Goal: Task Accomplishment & Management: Use online tool/utility

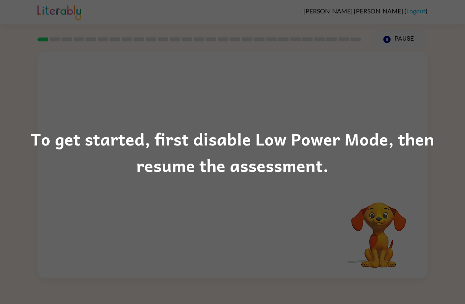
click at [274, 217] on div "To get started, first disable Low Power Mode, then resume the assessment." at bounding box center [232, 152] width 465 height 304
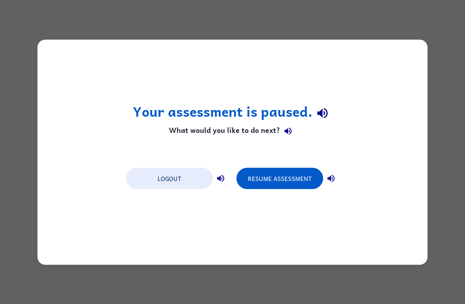
click at [292, 182] on button "Resume Assessment" at bounding box center [279, 177] width 87 height 21
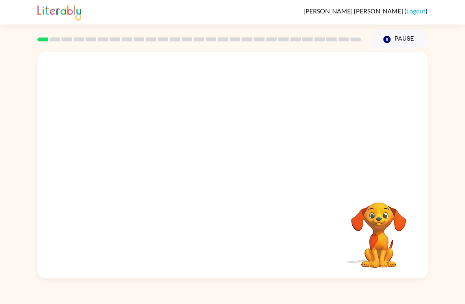
click at [8, 242] on div "Your browser must support playing .mp4 files to use Literably. Please try using…" at bounding box center [232, 163] width 465 height 230
click at [226, 171] on icon "button" at bounding box center [233, 169] width 14 height 14
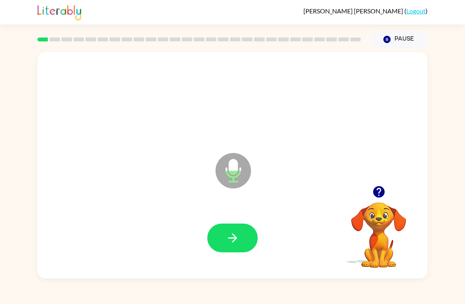
click at [217, 234] on button "button" at bounding box center [232, 237] width 50 height 29
click at [234, 240] on icon "button" at bounding box center [232, 237] width 9 height 9
click at [236, 241] on icon "button" at bounding box center [233, 238] width 14 height 14
click at [238, 232] on icon "button" at bounding box center [233, 238] width 14 height 14
click at [240, 239] on button "button" at bounding box center [232, 237] width 50 height 29
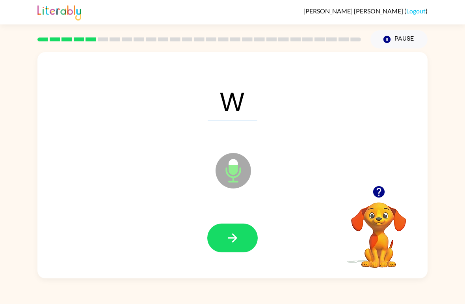
click at [234, 234] on icon "button" at bounding box center [233, 238] width 14 height 14
click at [214, 229] on button "button" at bounding box center [232, 237] width 50 height 29
click at [236, 237] on icon "button" at bounding box center [232, 237] width 9 height 9
click at [226, 240] on icon "button" at bounding box center [233, 238] width 14 height 14
click at [238, 236] on icon "button" at bounding box center [233, 238] width 14 height 14
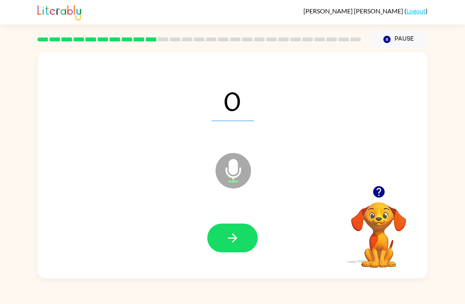
click at [231, 240] on icon "button" at bounding box center [233, 238] width 14 height 14
click at [233, 238] on icon "button" at bounding box center [232, 237] width 9 height 9
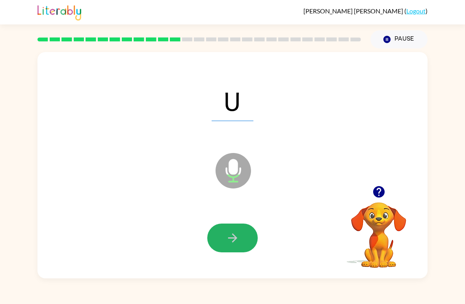
click at [230, 236] on icon "button" at bounding box center [233, 238] width 14 height 14
click at [235, 240] on icon "button" at bounding box center [232, 237] width 9 height 9
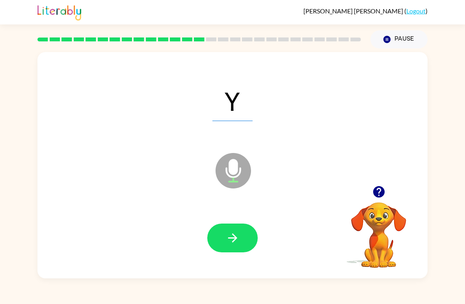
click at [237, 237] on icon "button" at bounding box center [233, 238] width 14 height 14
click at [236, 237] on icon "button" at bounding box center [232, 237] width 9 height 9
click at [228, 236] on icon "button" at bounding box center [233, 238] width 14 height 14
click at [229, 236] on icon "button" at bounding box center [233, 238] width 14 height 14
click at [228, 238] on icon "button" at bounding box center [232, 237] width 9 height 9
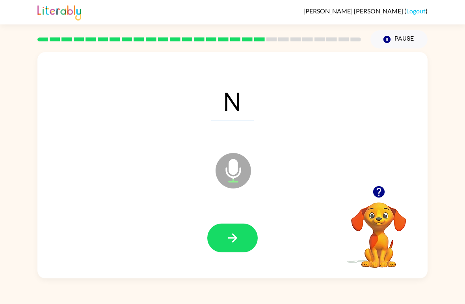
click at [236, 234] on icon "button" at bounding box center [233, 238] width 14 height 14
click at [230, 236] on icon "button" at bounding box center [233, 238] width 14 height 14
click at [230, 235] on icon "button" at bounding box center [233, 238] width 14 height 14
click at [234, 240] on icon "button" at bounding box center [232, 237] width 9 height 9
click at [228, 239] on icon "button" at bounding box center [232, 237] width 9 height 9
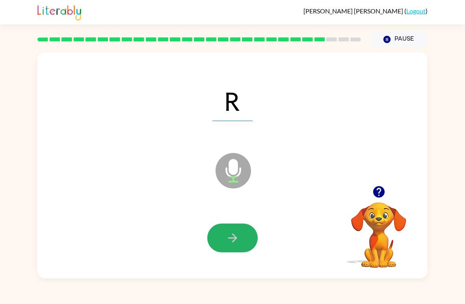
click at [234, 236] on icon "button" at bounding box center [233, 238] width 14 height 14
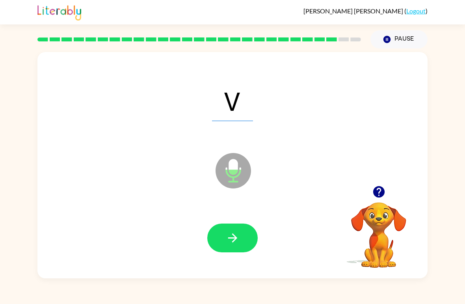
click at [232, 238] on icon "button" at bounding box center [232, 237] width 9 height 9
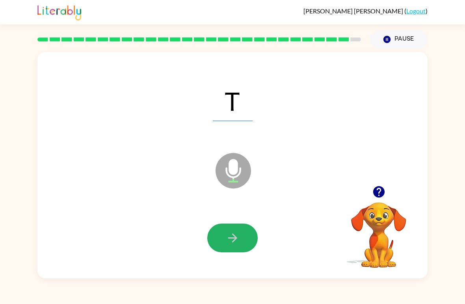
click at [223, 240] on button "button" at bounding box center [232, 237] width 50 height 29
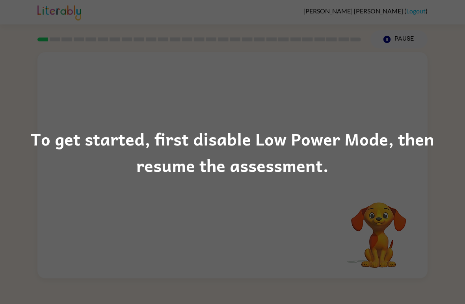
click at [215, 243] on div "To get started, first disable Low Power Mode, then resume the assessment." at bounding box center [232, 152] width 465 height 304
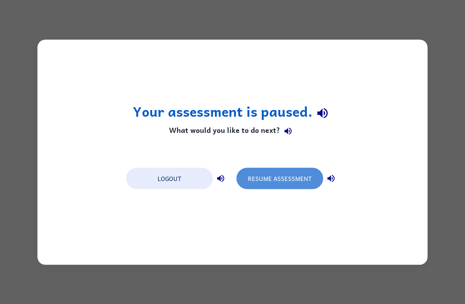
click at [270, 179] on button "Resume Assessment" at bounding box center [279, 177] width 87 height 21
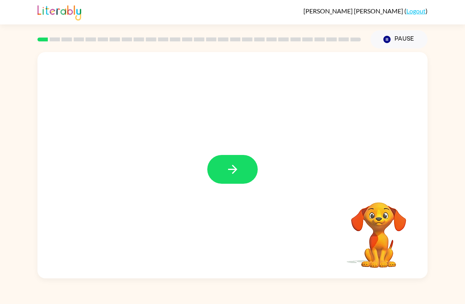
click at [232, 167] on icon "button" at bounding box center [233, 169] width 14 height 14
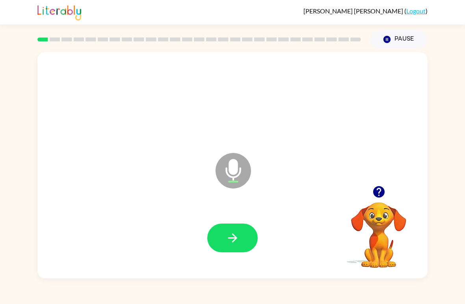
click at [227, 234] on icon "button" at bounding box center [233, 238] width 14 height 14
click at [226, 238] on icon "button" at bounding box center [233, 238] width 14 height 14
click at [247, 243] on button "button" at bounding box center [232, 237] width 50 height 29
click at [227, 232] on icon "button" at bounding box center [233, 238] width 14 height 14
click at [229, 233] on icon "button" at bounding box center [233, 238] width 14 height 14
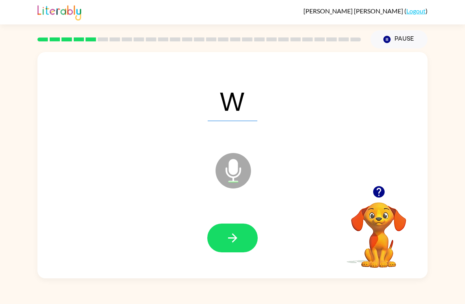
click at [236, 236] on icon "button" at bounding box center [233, 238] width 14 height 14
click at [231, 236] on icon "button" at bounding box center [233, 238] width 14 height 14
click at [226, 231] on button "button" at bounding box center [232, 237] width 50 height 29
click at [225, 236] on button "button" at bounding box center [232, 237] width 50 height 29
click at [229, 239] on icon "button" at bounding box center [233, 238] width 14 height 14
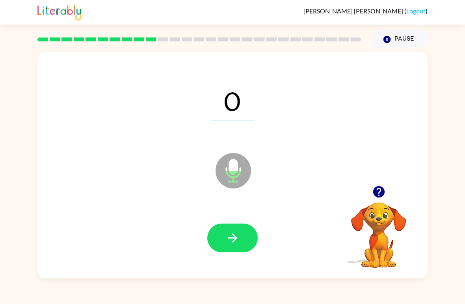
click at [232, 238] on icon "button" at bounding box center [233, 238] width 14 height 14
click at [226, 237] on icon "button" at bounding box center [233, 238] width 14 height 14
click at [222, 230] on button "button" at bounding box center [232, 237] width 50 height 29
click at [247, 239] on button "button" at bounding box center [232, 237] width 50 height 29
click at [229, 239] on icon "button" at bounding box center [232, 237] width 9 height 9
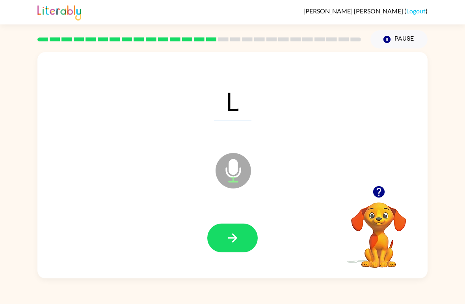
click at [233, 236] on icon "button" at bounding box center [233, 238] width 14 height 14
click at [231, 240] on icon "button" at bounding box center [233, 238] width 14 height 14
click at [226, 238] on icon "button" at bounding box center [233, 238] width 14 height 14
click at [220, 237] on button "button" at bounding box center [232, 237] width 50 height 29
click at [226, 244] on icon "button" at bounding box center [233, 238] width 14 height 14
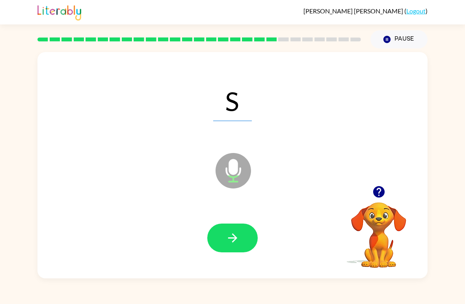
click at [227, 236] on icon "button" at bounding box center [233, 238] width 14 height 14
click at [225, 237] on button "button" at bounding box center [232, 237] width 50 height 29
click at [231, 235] on icon "button" at bounding box center [233, 238] width 14 height 14
click at [230, 238] on icon "button" at bounding box center [233, 238] width 14 height 14
click at [219, 241] on button "button" at bounding box center [232, 237] width 50 height 29
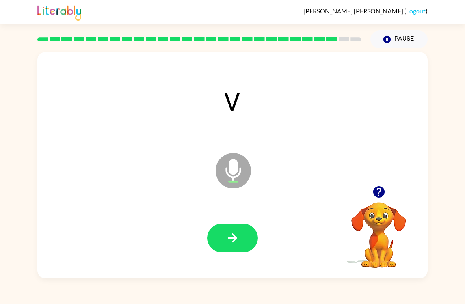
click at [226, 239] on icon "button" at bounding box center [233, 238] width 14 height 14
click at [230, 234] on icon "button" at bounding box center [233, 238] width 14 height 14
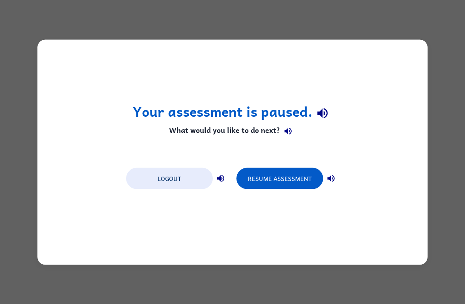
click at [295, 181] on button "Resume Assessment" at bounding box center [279, 177] width 87 height 21
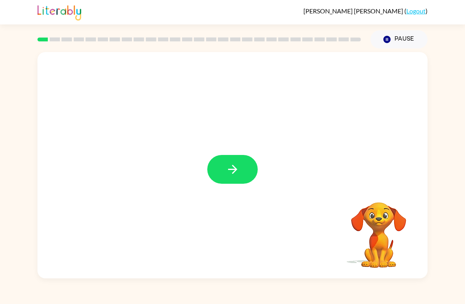
click at [229, 167] on icon "button" at bounding box center [233, 169] width 14 height 14
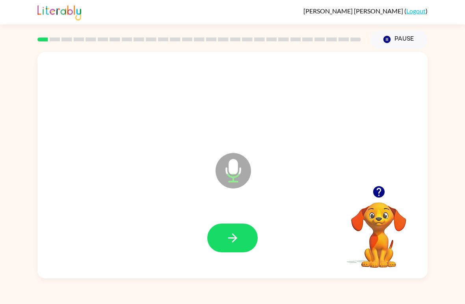
click at [223, 231] on button "button" at bounding box center [232, 237] width 50 height 29
click at [234, 236] on icon "button" at bounding box center [232, 237] width 9 height 9
click at [232, 238] on icon "button" at bounding box center [232, 237] width 9 height 9
click at [223, 241] on button "button" at bounding box center [232, 237] width 50 height 29
click at [226, 234] on icon "button" at bounding box center [233, 238] width 14 height 14
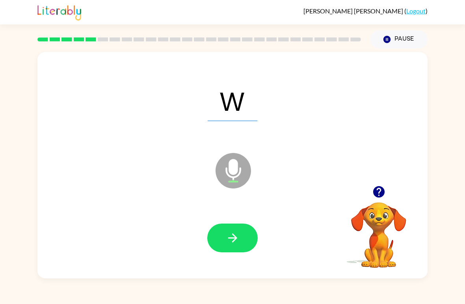
click at [223, 236] on button "button" at bounding box center [232, 237] width 50 height 29
click at [236, 232] on icon "button" at bounding box center [233, 238] width 14 height 14
click at [232, 238] on icon "button" at bounding box center [232, 237] width 9 height 9
click at [231, 232] on icon "button" at bounding box center [233, 238] width 14 height 14
click at [237, 228] on button "button" at bounding box center [232, 237] width 50 height 29
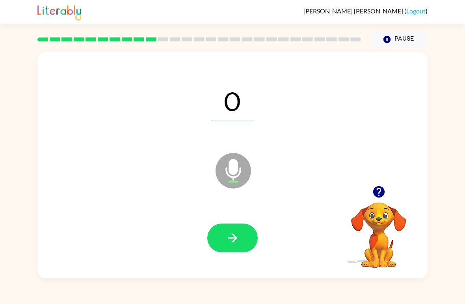
click at [232, 235] on icon "button" at bounding box center [233, 238] width 14 height 14
click at [230, 237] on icon "button" at bounding box center [233, 238] width 14 height 14
click at [236, 236] on icon "button" at bounding box center [233, 238] width 14 height 14
click at [240, 241] on button "button" at bounding box center [232, 237] width 50 height 29
click at [230, 239] on icon "button" at bounding box center [233, 238] width 14 height 14
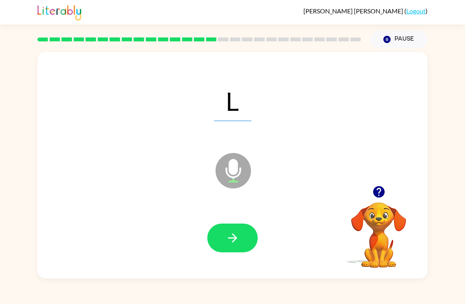
click at [224, 229] on button "button" at bounding box center [232, 237] width 50 height 29
click at [233, 239] on icon "button" at bounding box center [233, 238] width 14 height 14
click at [226, 236] on icon "button" at bounding box center [233, 238] width 14 height 14
click at [224, 236] on button "button" at bounding box center [232, 237] width 50 height 29
click at [229, 235] on icon "button" at bounding box center [233, 238] width 14 height 14
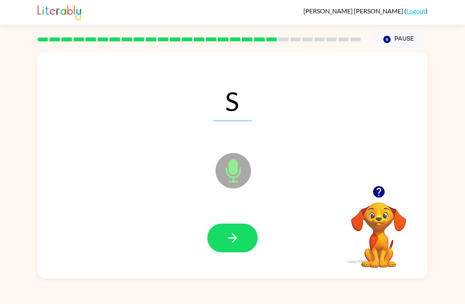
click at [235, 246] on button "button" at bounding box center [232, 237] width 50 height 29
click at [236, 235] on icon "button" at bounding box center [233, 238] width 14 height 14
click at [228, 235] on icon "button" at bounding box center [233, 238] width 14 height 14
click at [232, 236] on icon "button" at bounding box center [233, 238] width 14 height 14
click at [231, 234] on icon "button" at bounding box center [233, 238] width 14 height 14
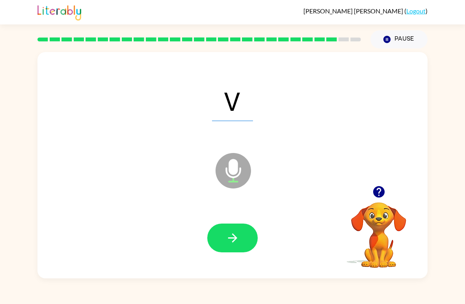
click at [222, 236] on button "button" at bounding box center [232, 237] width 50 height 29
click at [234, 236] on icon "button" at bounding box center [232, 237] width 9 height 9
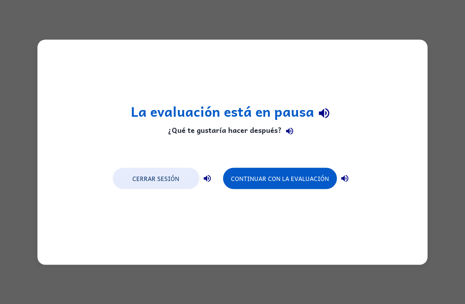
click at [255, 177] on button "Continuar con la evaluación" at bounding box center [280, 177] width 114 height 21
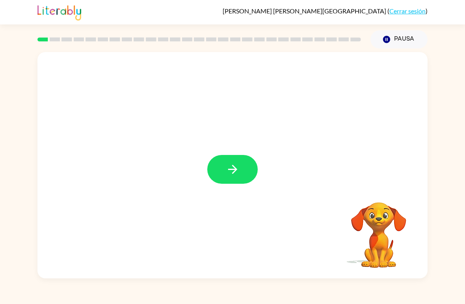
click at [227, 169] on icon "button" at bounding box center [233, 169] width 14 height 14
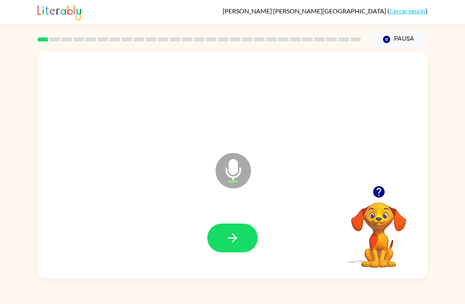
click at [222, 230] on button "button" at bounding box center [232, 237] width 50 height 29
click at [223, 242] on button "button" at bounding box center [232, 237] width 50 height 29
click at [219, 237] on button "button" at bounding box center [232, 237] width 50 height 29
click at [217, 233] on button "button" at bounding box center [232, 237] width 50 height 29
click at [227, 243] on icon "button" at bounding box center [233, 238] width 14 height 14
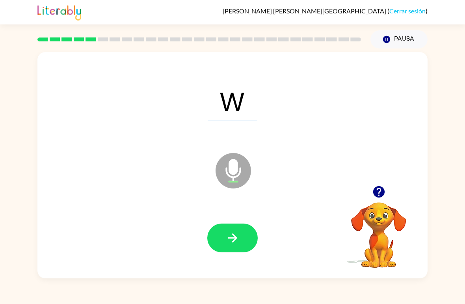
click at [228, 234] on icon "button" at bounding box center [233, 238] width 14 height 14
click at [222, 242] on button "button" at bounding box center [232, 237] width 50 height 29
click at [230, 238] on icon "button" at bounding box center [232, 237] width 9 height 9
click at [227, 242] on icon "button" at bounding box center [233, 238] width 14 height 14
click at [229, 235] on icon "button" at bounding box center [233, 238] width 14 height 14
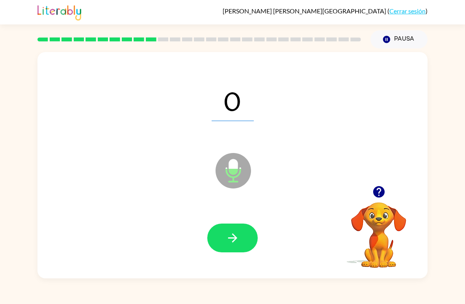
click at [231, 234] on icon "button" at bounding box center [233, 238] width 14 height 14
click at [219, 242] on button "button" at bounding box center [232, 237] width 50 height 29
click at [230, 234] on icon "button" at bounding box center [233, 238] width 14 height 14
click at [218, 240] on button "button" at bounding box center [232, 237] width 50 height 29
click at [228, 241] on icon "button" at bounding box center [233, 238] width 14 height 14
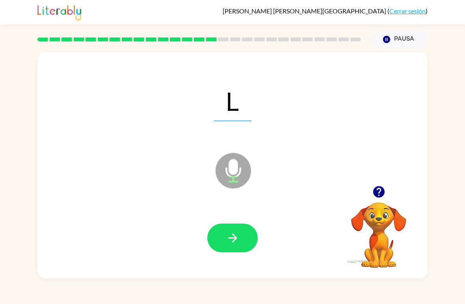
click at [228, 236] on icon "button" at bounding box center [233, 238] width 14 height 14
click at [229, 238] on icon "button" at bounding box center [232, 237] width 9 height 9
click at [234, 231] on button "button" at bounding box center [232, 237] width 50 height 29
click at [233, 229] on button "button" at bounding box center [232, 237] width 50 height 29
click at [229, 236] on icon "button" at bounding box center [233, 238] width 14 height 14
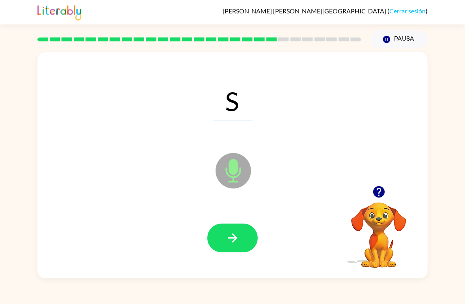
click at [229, 244] on icon "button" at bounding box center [233, 238] width 14 height 14
click at [223, 232] on button "button" at bounding box center [232, 237] width 50 height 29
click at [233, 240] on icon "button" at bounding box center [233, 238] width 14 height 14
click at [231, 240] on icon "button" at bounding box center [233, 238] width 14 height 14
click at [235, 239] on icon "button" at bounding box center [232, 237] width 9 height 9
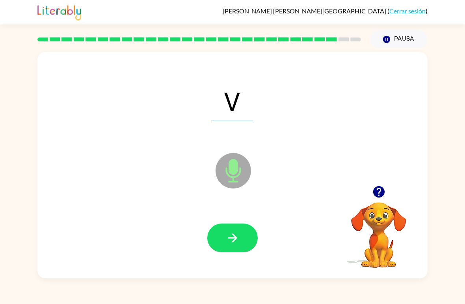
click at [235, 238] on icon "button" at bounding box center [232, 237] width 9 height 9
click at [222, 229] on button "button" at bounding box center [232, 237] width 50 height 29
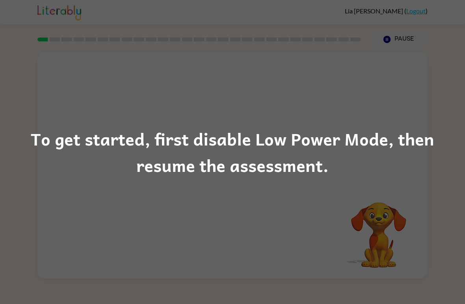
click at [249, 243] on div "To get started, first disable Low Power Mode, then resume the assessment." at bounding box center [232, 152] width 465 height 304
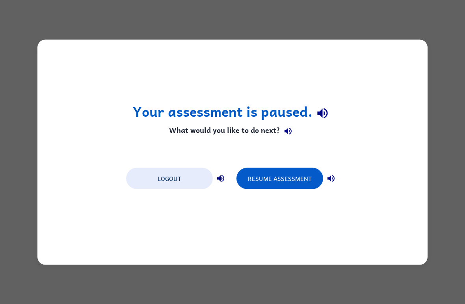
click at [275, 167] on button "Resume Assessment" at bounding box center [279, 177] width 87 height 21
click at [273, 166] on div "Logout Resume Assessment" at bounding box center [232, 178] width 221 height 30
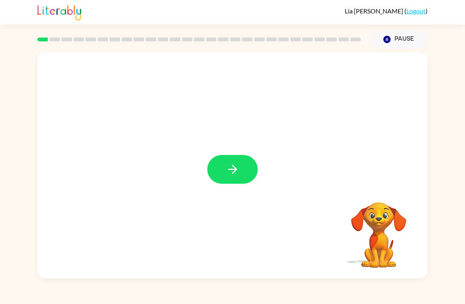
click at [231, 168] on icon "button" at bounding box center [233, 169] width 14 height 14
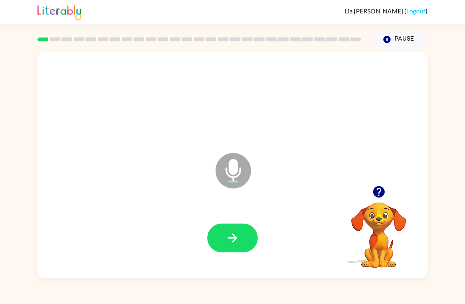
click at [229, 229] on button "button" at bounding box center [232, 237] width 50 height 29
click at [232, 236] on icon "button" at bounding box center [233, 238] width 14 height 14
click at [232, 237] on icon "button" at bounding box center [233, 238] width 14 height 14
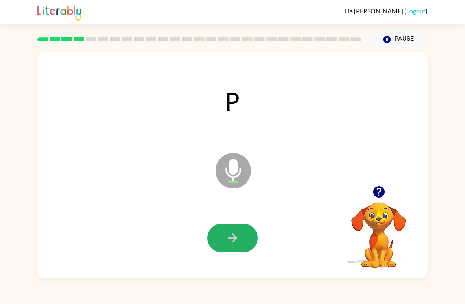
click at [222, 236] on button "button" at bounding box center [232, 237] width 50 height 29
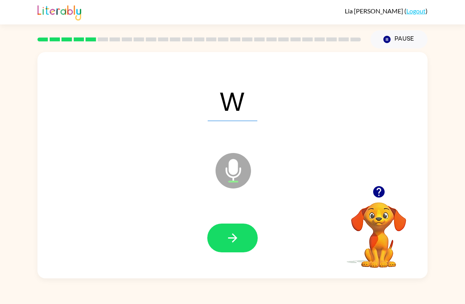
click at [238, 232] on icon "button" at bounding box center [233, 238] width 14 height 14
click at [227, 237] on icon "button" at bounding box center [233, 238] width 14 height 14
click at [229, 235] on icon "button" at bounding box center [233, 238] width 14 height 14
click at [235, 239] on icon "button" at bounding box center [232, 237] width 9 height 9
click at [240, 246] on button "button" at bounding box center [232, 237] width 50 height 29
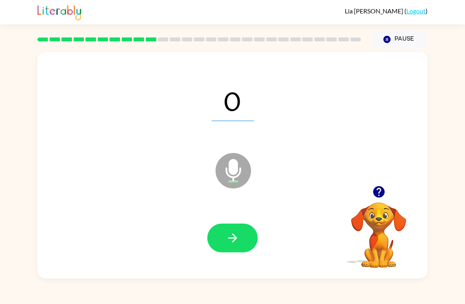
click at [237, 239] on icon "button" at bounding box center [233, 238] width 14 height 14
click at [227, 238] on icon "button" at bounding box center [233, 238] width 14 height 14
click at [231, 239] on icon "button" at bounding box center [233, 238] width 14 height 14
click at [232, 236] on icon "button" at bounding box center [233, 238] width 14 height 14
click at [236, 235] on icon "button" at bounding box center [233, 238] width 14 height 14
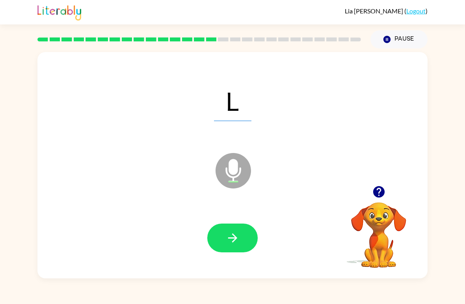
click at [221, 238] on button "button" at bounding box center [232, 237] width 50 height 29
click at [228, 239] on icon "button" at bounding box center [232, 237] width 9 height 9
click at [226, 238] on icon "button" at bounding box center [233, 238] width 14 height 14
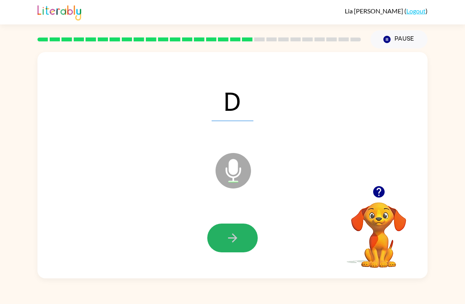
click at [231, 240] on icon "button" at bounding box center [233, 238] width 14 height 14
click at [228, 236] on icon "button" at bounding box center [233, 238] width 14 height 14
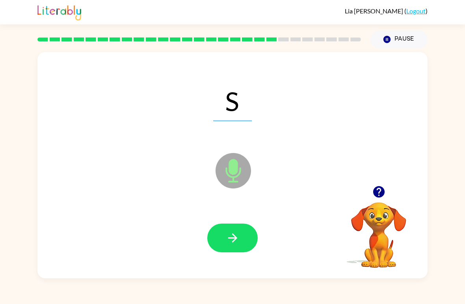
click at [234, 238] on icon "button" at bounding box center [232, 237] width 9 height 9
click at [233, 243] on icon "button" at bounding box center [233, 238] width 14 height 14
click at [226, 242] on icon "button" at bounding box center [233, 238] width 14 height 14
click at [232, 242] on icon "button" at bounding box center [233, 238] width 14 height 14
click at [234, 235] on icon "button" at bounding box center [233, 238] width 14 height 14
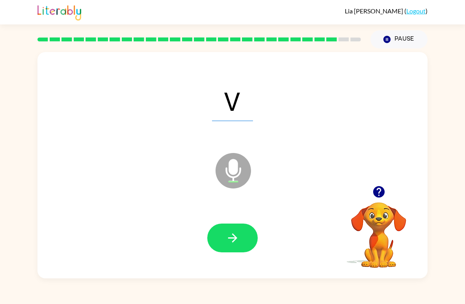
click at [234, 244] on icon "button" at bounding box center [233, 238] width 14 height 14
click at [227, 239] on icon "button" at bounding box center [233, 238] width 14 height 14
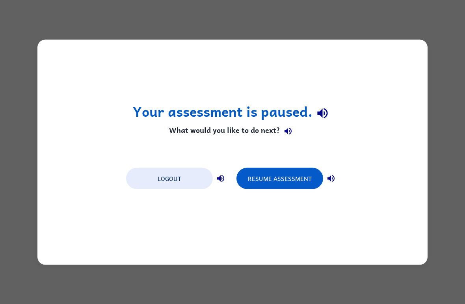
click at [276, 174] on button "Resume Assessment" at bounding box center [279, 177] width 87 height 21
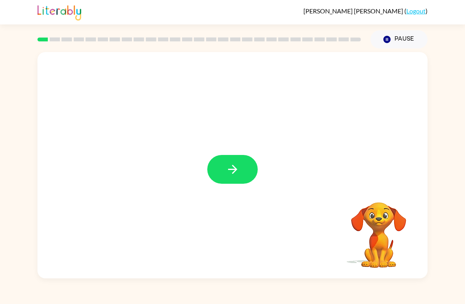
click at [231, 165] on icon "button" at bounding box center [233, 169] width 14 height 14
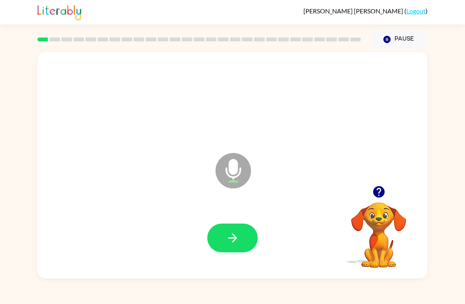
click at [235, 230] on button "button" at bounding box center [232, 237] width 50 height 29
click at [229, 233] on icon "button" at bounding box center [233, 238] width 14 height 14
click at [224, 235] on button "button" at bounding box center [232, 237] width 50 height 29
click at [251, 228] on button "button" at bounding box center [232, 237] width 50 height 29
click at [230, 236] on icon "button" at bounding box center [233, 238] width 14 height 14
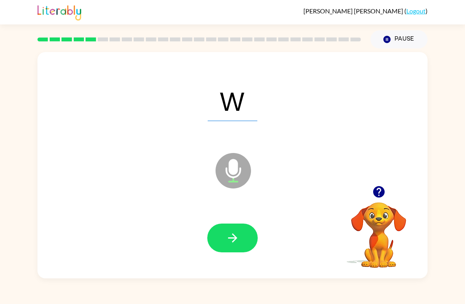
click at [228, 236] on icon "button" at bounding box center [233, 238] width 14 height 14
click at [233, 235] on icon "button" at bounding box center [232, 237] width 9 height 9
click at [227, 232] on icon "button" at bounding box center [233, 238] width 14 height 14
click at [239, 244] on icon "button" at bounding box center [233, 238] width 14 height 14
click at [232, 238] on icon "button" at bounding box center [233, 238] width 14 height 14
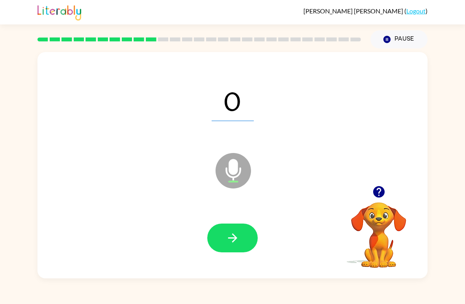
click at [232, 233] on icon "button" at bounding box center [233, 238] width 14 height 14
click at [245, 238] on button "button" at bounding box center [232, 237] width 50 height 29
click at [225, 238] on button "button" at bounding box center [232, 237] width 50 height 29
click at [221, 225] on button "button" at bounding box center [232, 237] width 50 height 29
click at [237, 236] on icon "button" at bounding box center [233, 238] width 14 height 14
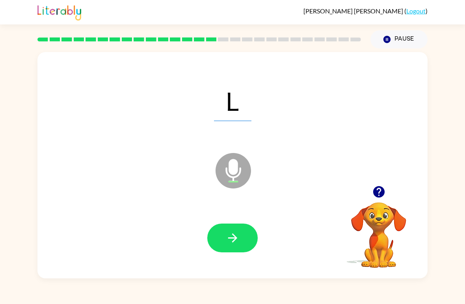
click at [235, 232] on icon "button" at bounding box center [233, 238] width 14 height 14
click at [219, 230] on button "button" at bounding box center [232, 237] width 50 height 29
click at [228, 232] on icon "button" at bounding box center [233, 238] width 14 height 14
click at [231, 235] on icon "button" at bounding box center [233, 238] width 14 height 14
click at [232, 220] on div at bounding box center [232, 238] width 374 height 65
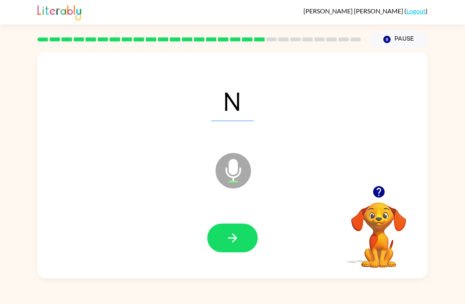
click at [211, 231] on button "button" at bounding box center [232, 237] width 50 height 29
click at [217, 226] on button "button" at bounding box center [232, 237] width 50 height 29
click at [217, 242] on button "button" at bounding box center [232, 237] width 50 height 29
click at [219, 229] on button "button" at bounding box center [232, 237] width 50 height 29
click at [227, 237] on icon "button" at bounding box center [233, 238] width 14 height 14
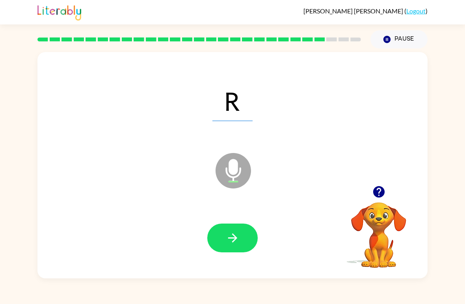
click at [234, 236] on icon "button" at bounding box center [233, 238] width 14 height 14
click at [231, 238] on icon "button" at bounding box center [232, 237] width 9 height 9
click at [219, 240] on button "button" at bounding box center [232, 237] width 50 height 29
